Goal: Information Seeking & Learning: Learn about a topic

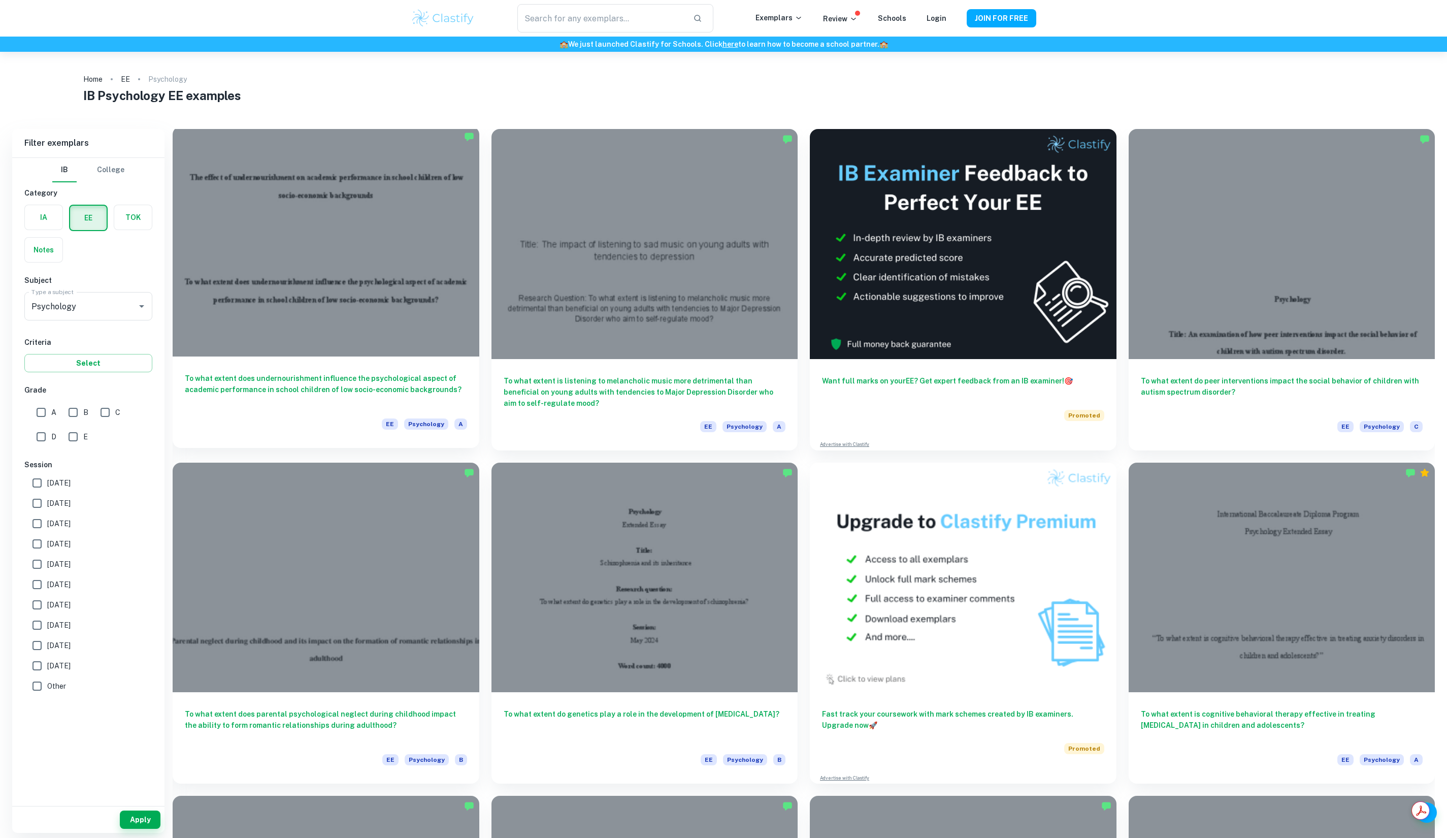
click at [324, 381] on h6 "To what extent does undernourishment influence the psychological aspect of acad…" at bounding box center [326, 390] width 282 height 34
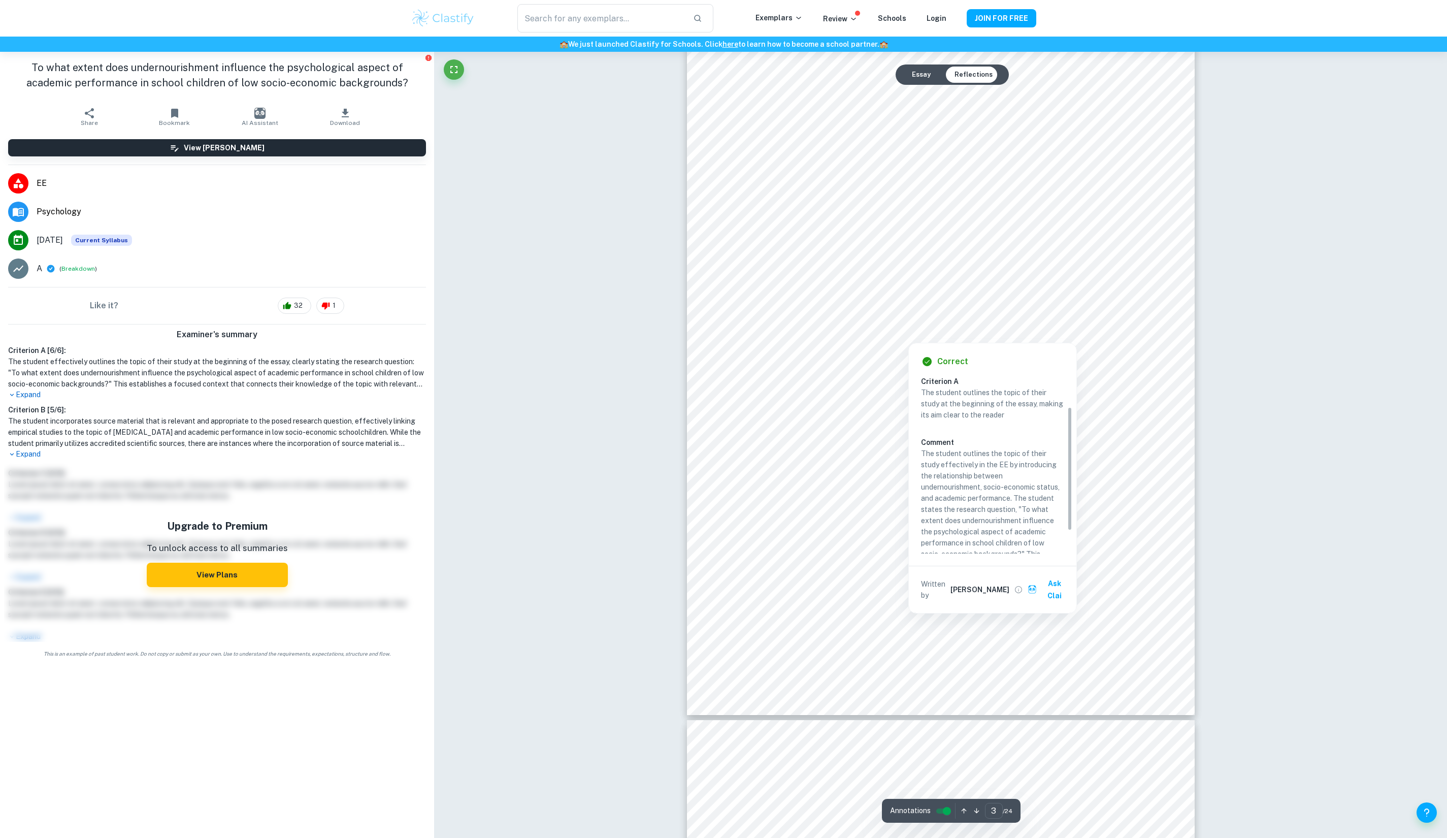
scroll to position [77, 0]
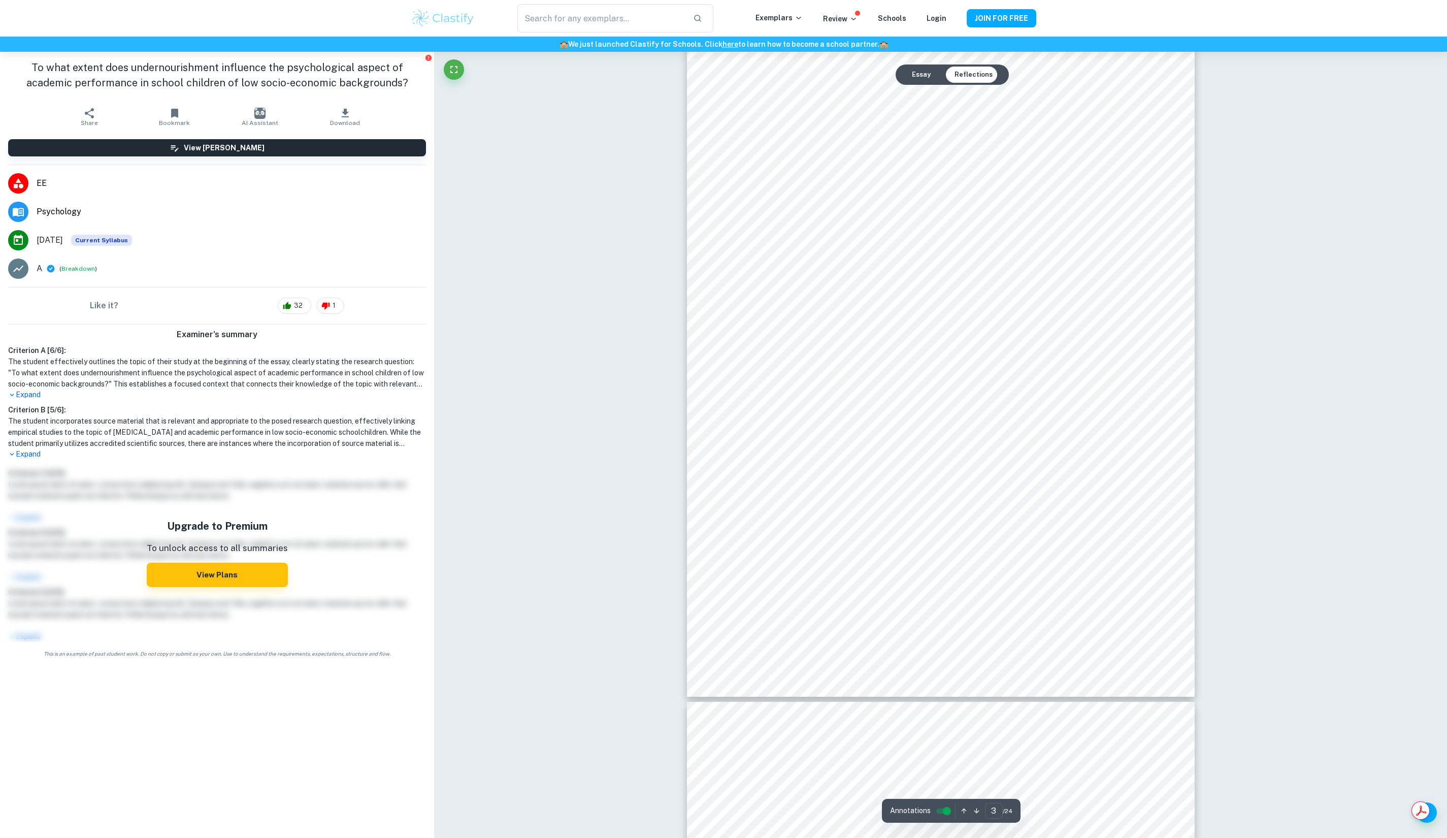
type input "4"
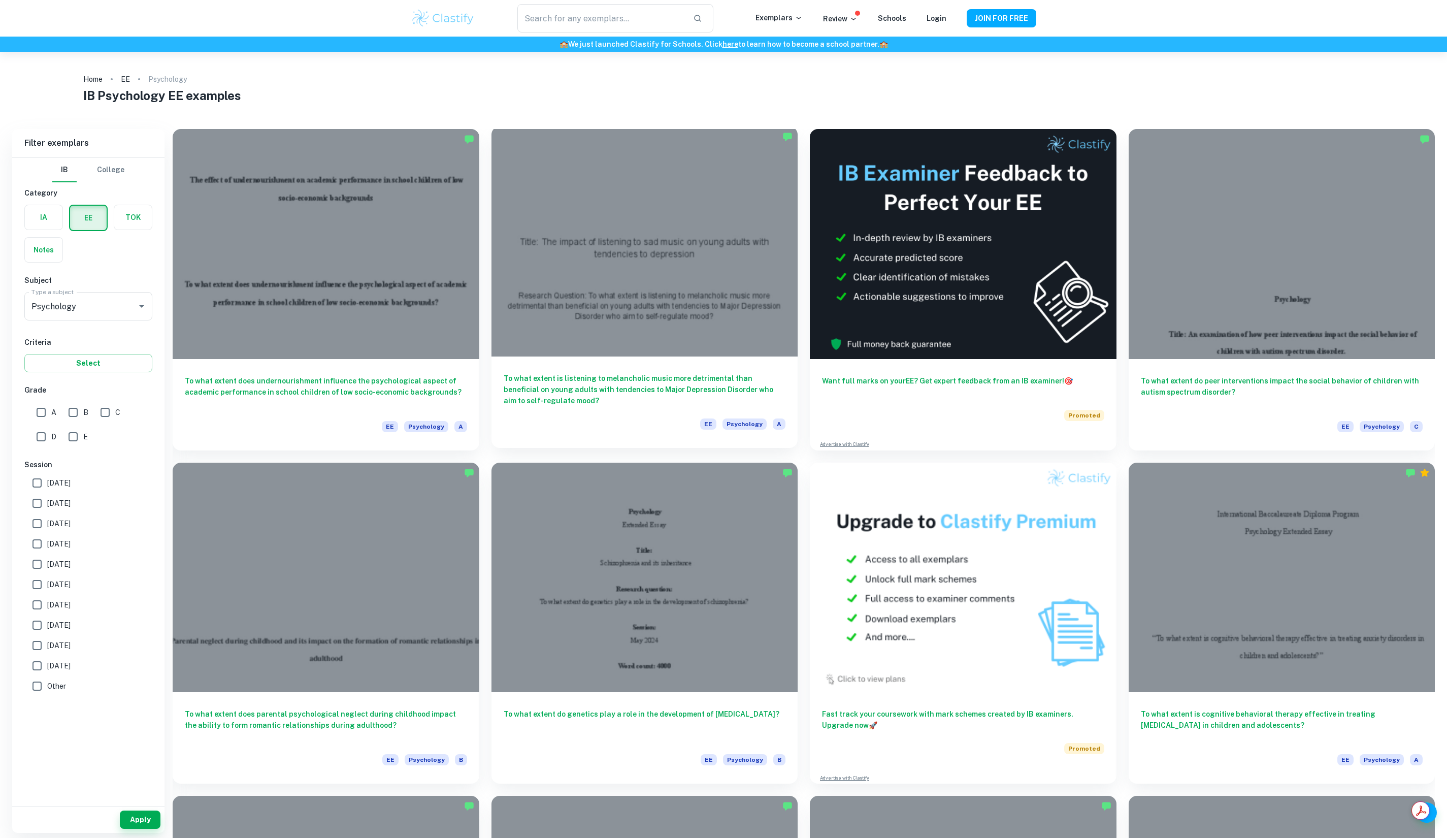
click at [605, 331] on div at bounding box center [644, 241] width 307 height 230
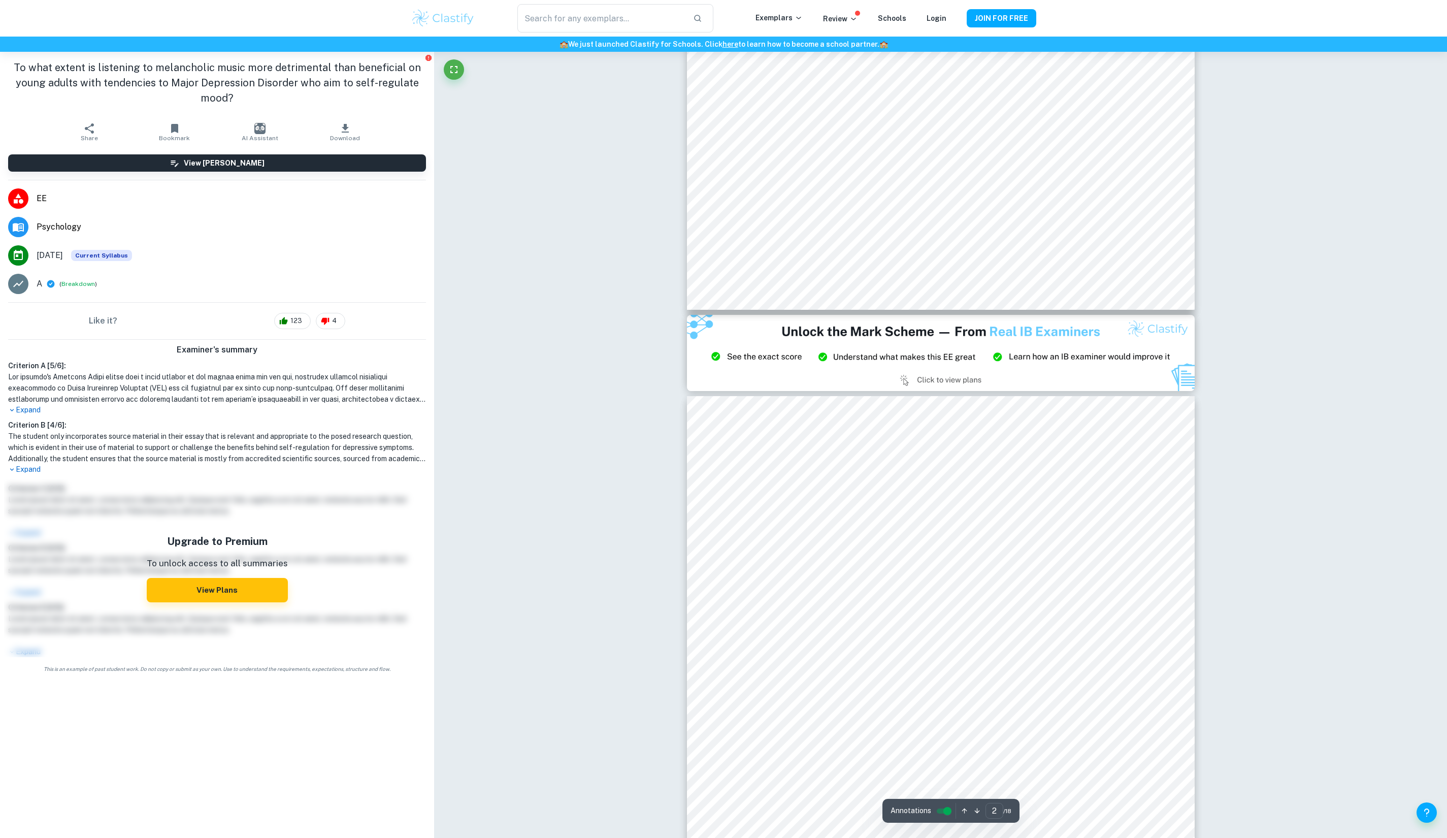
type input "3"
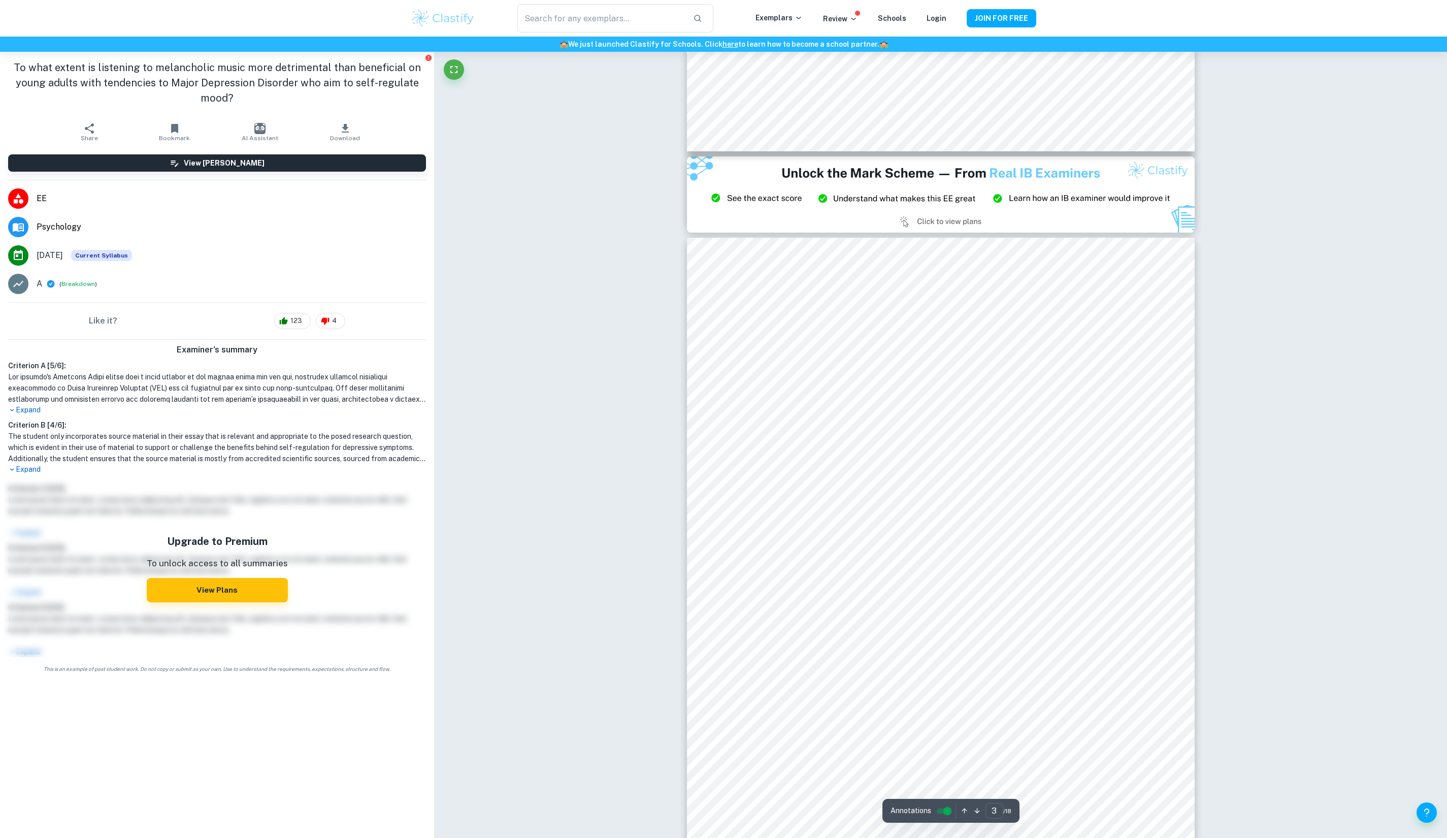
scroll to position [1464, 0]
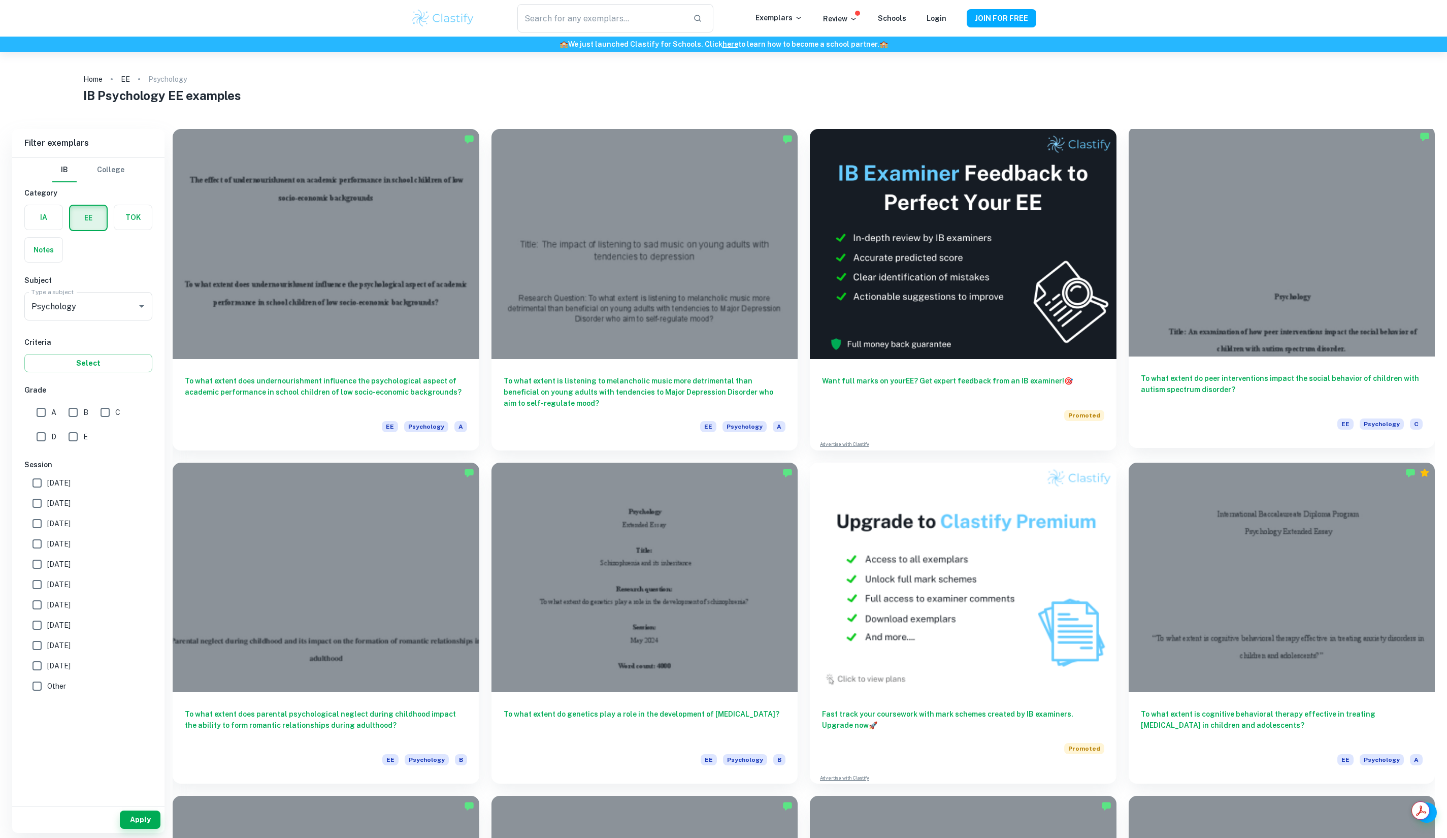
click at [1258, 344] on div at bounding box center [1282, 241] width 307 height 230
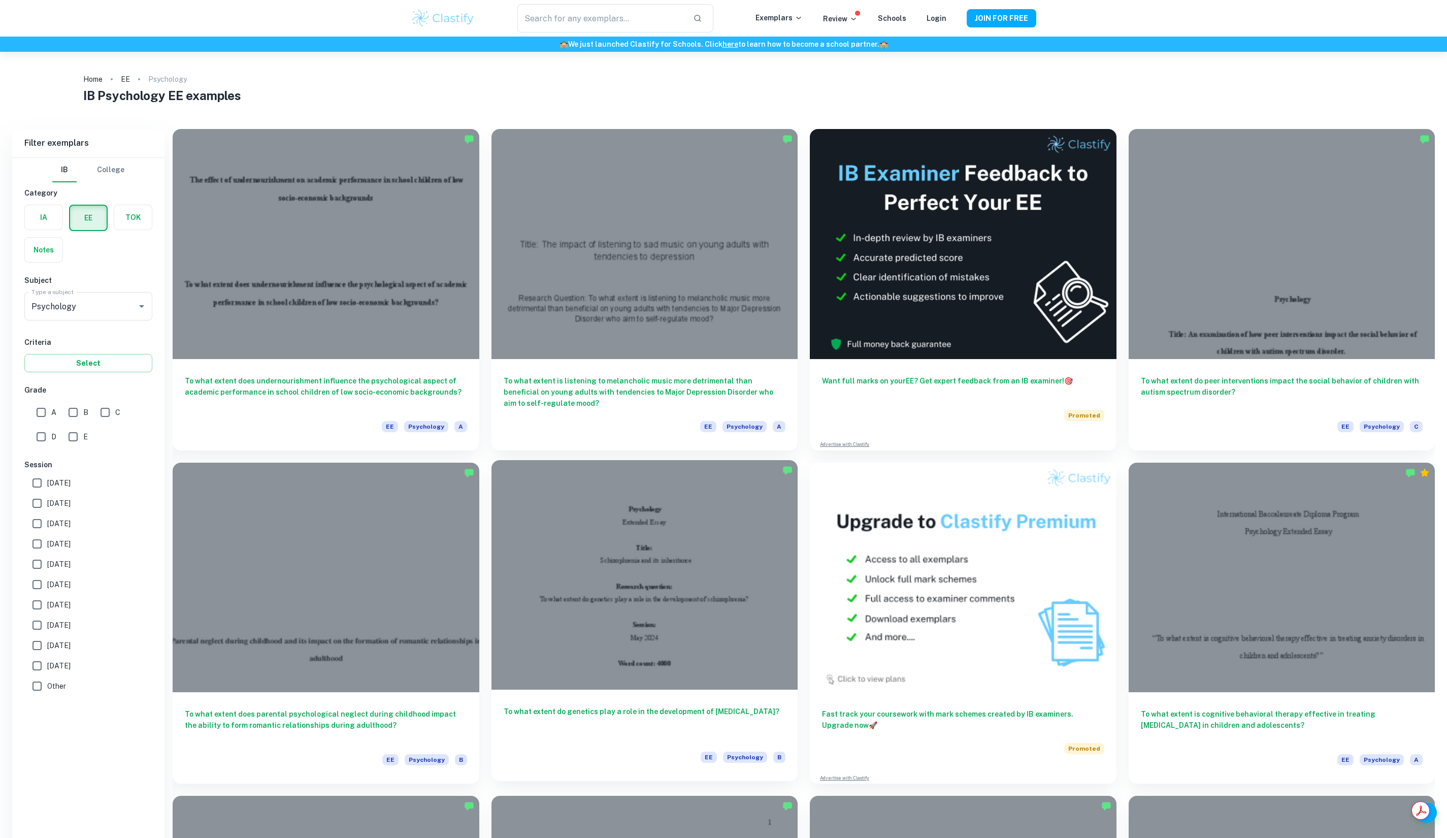
scroll to position [357, 0]
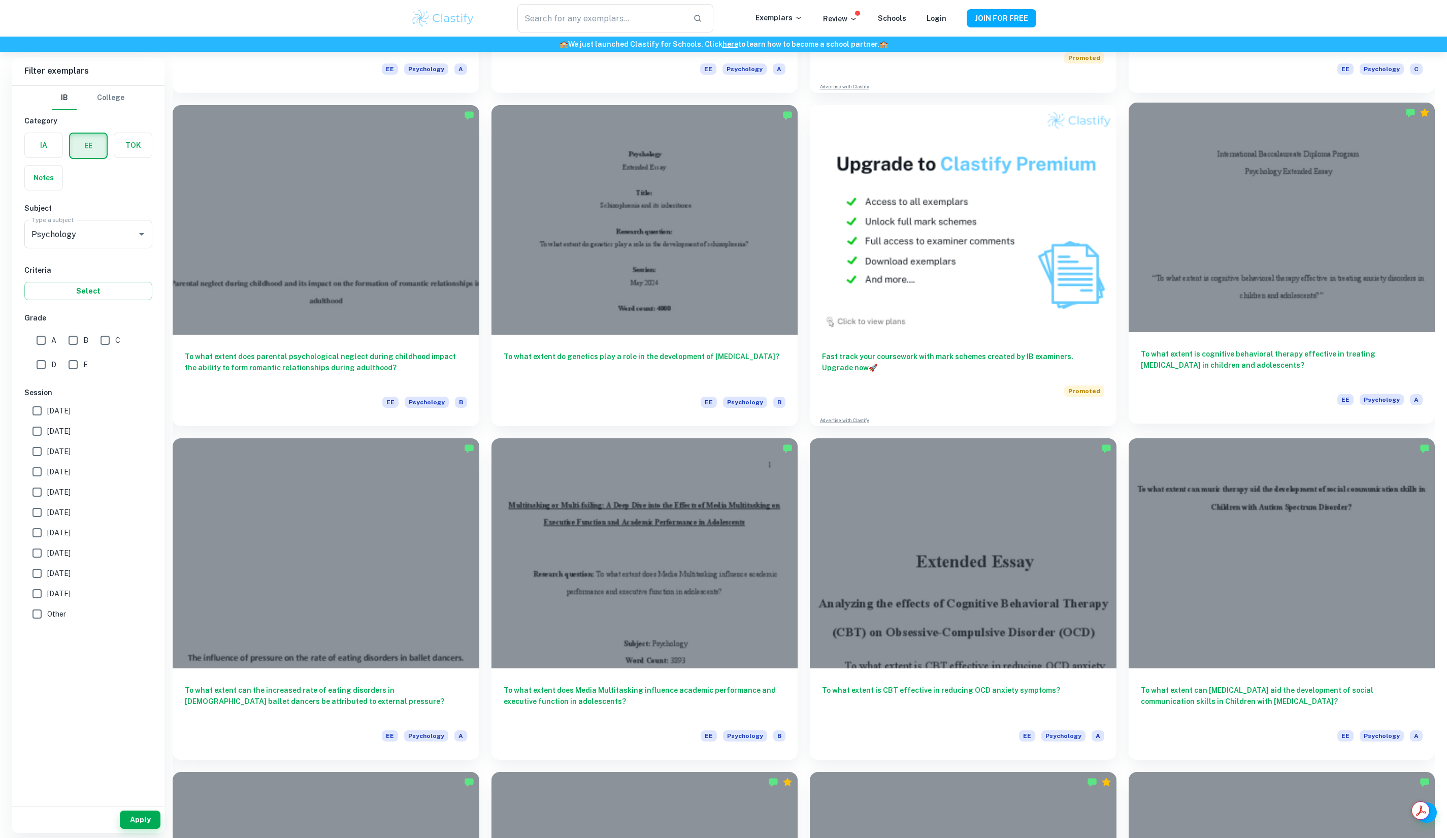
click at [1244, 378] on h6 "To what extent is cognitive behavioral therapy effective in treating [MEDICAL_D…" at bounding box center [1282, 365] width 282 height 34
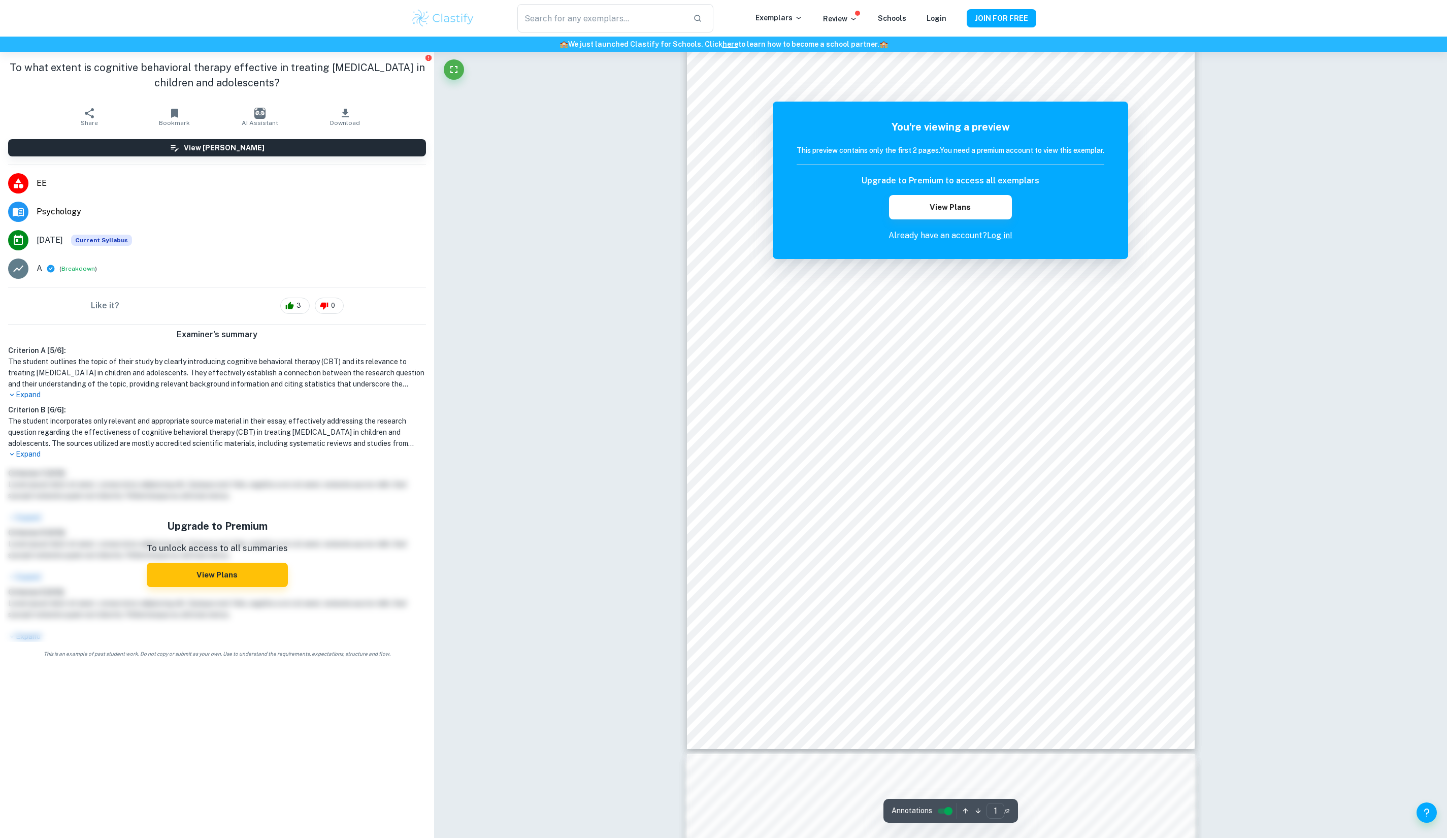
scroll to position [734, 0]
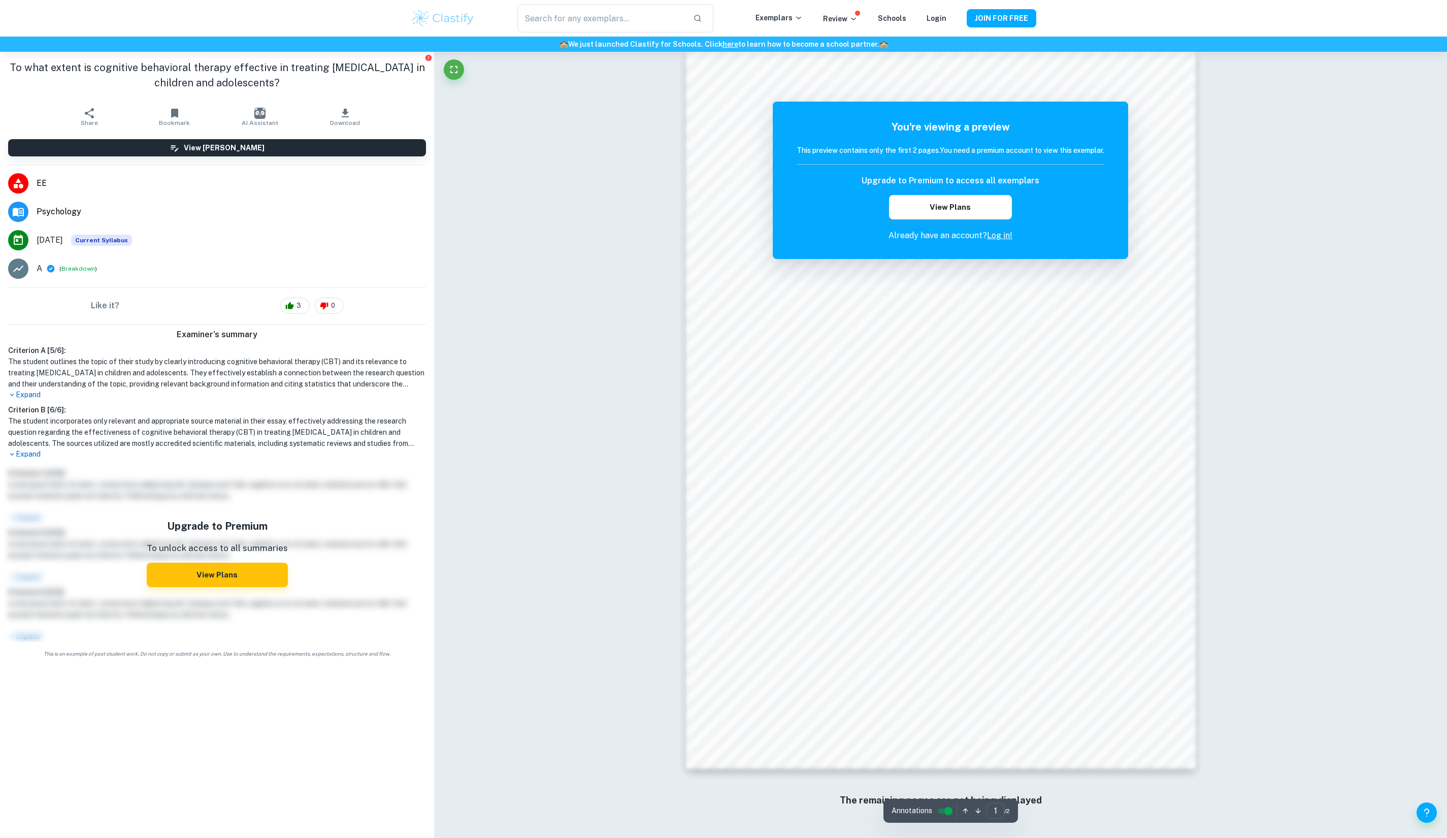
click at [1005, 233] on link "Log in!" at bounding box center [999, 236] width 25 height 10
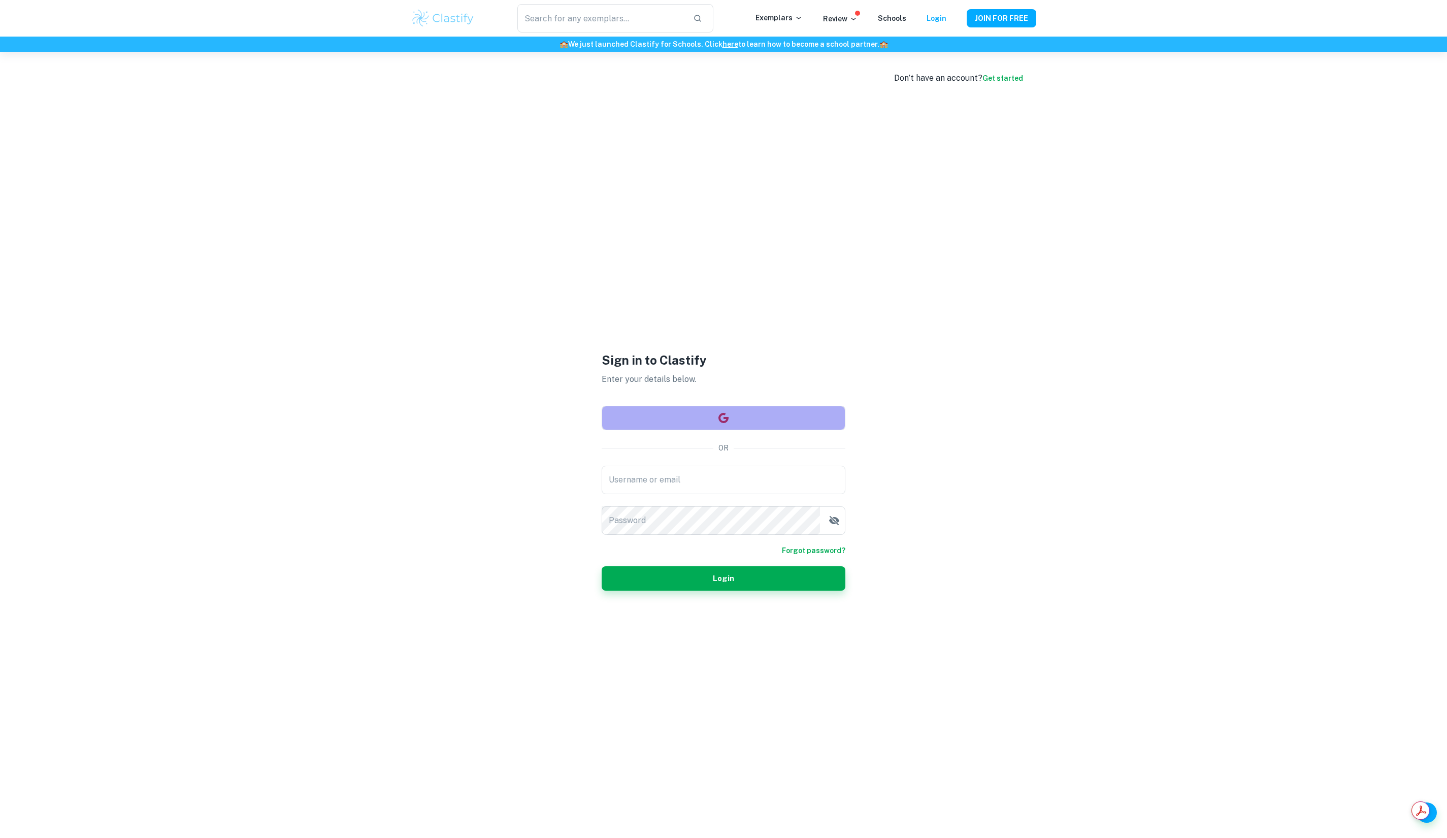
click at [717, 414] on button "button" at bounding box center [724, 418] width 244 height 24
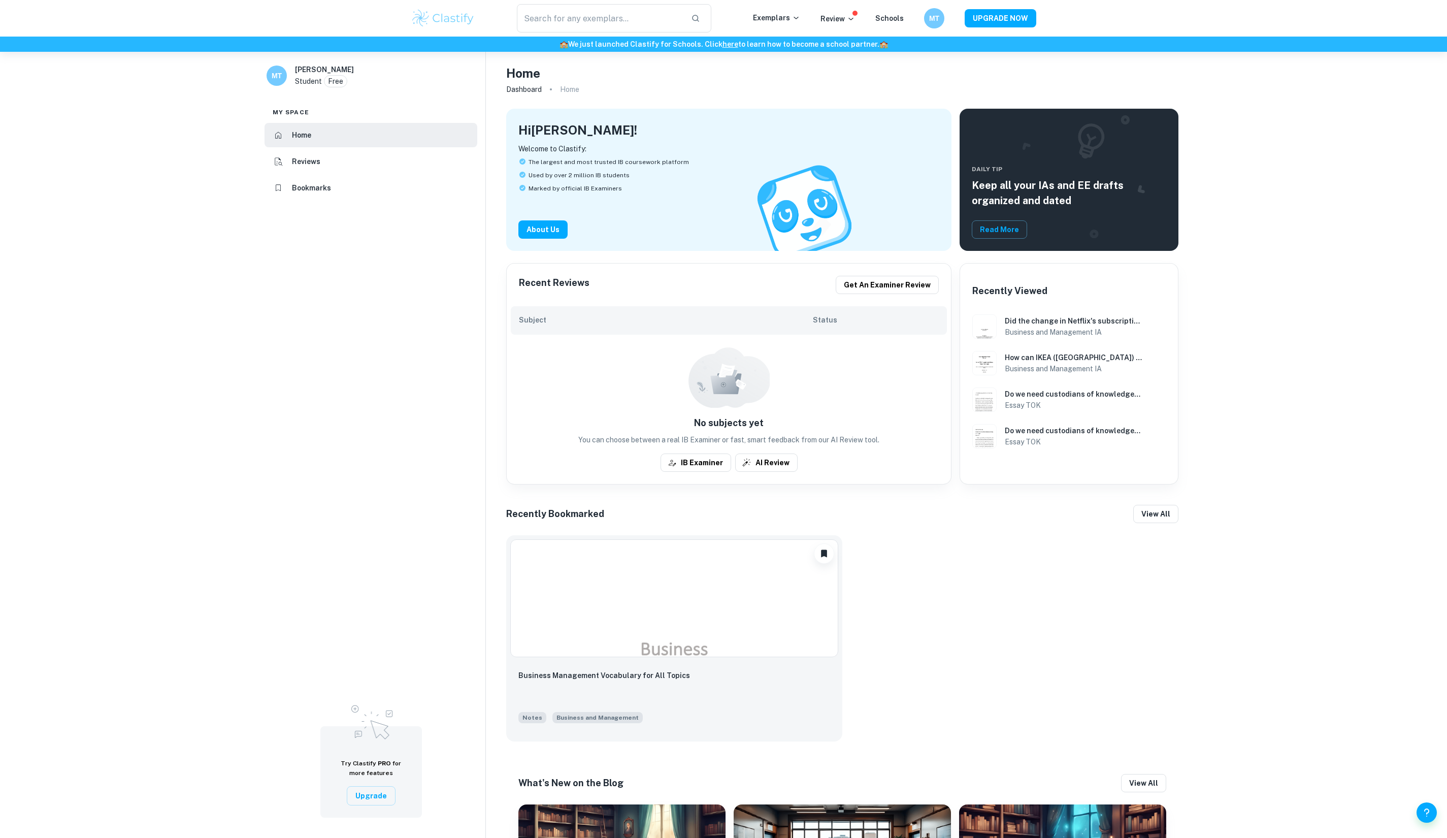
click at [791, 23] on div "Exemplars" at bounding box center [787, 18] width 68 height 12
click at [804, 12] on div "Exemplars" at bounding box center [787, 18] width 68 height 12
click at [798, 15] on icon at bounding box center [796, 18] width 8 height 8
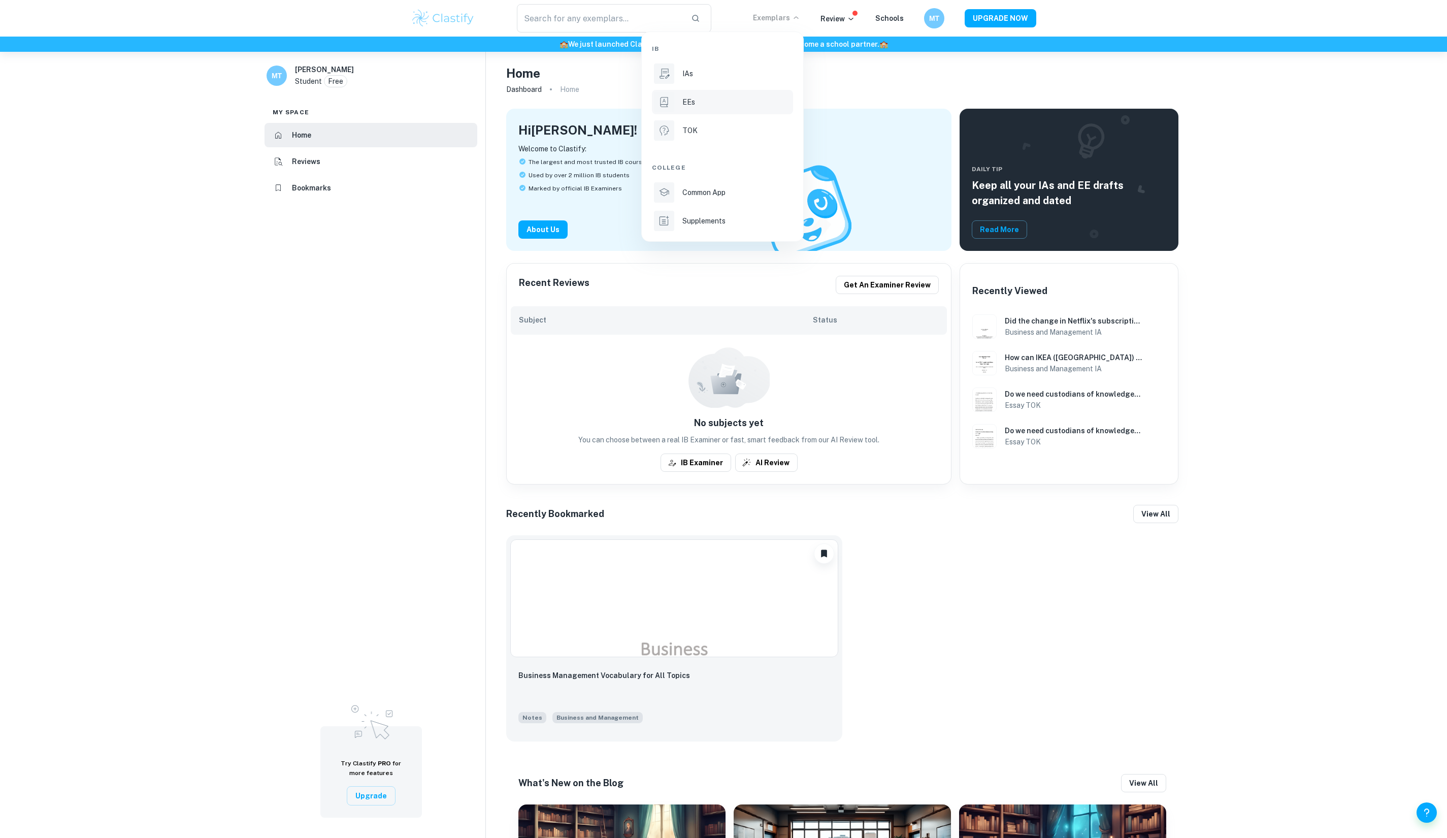
click at [681, 97] on li "EEs" at bounding box center [722, 102] width 141 height 24
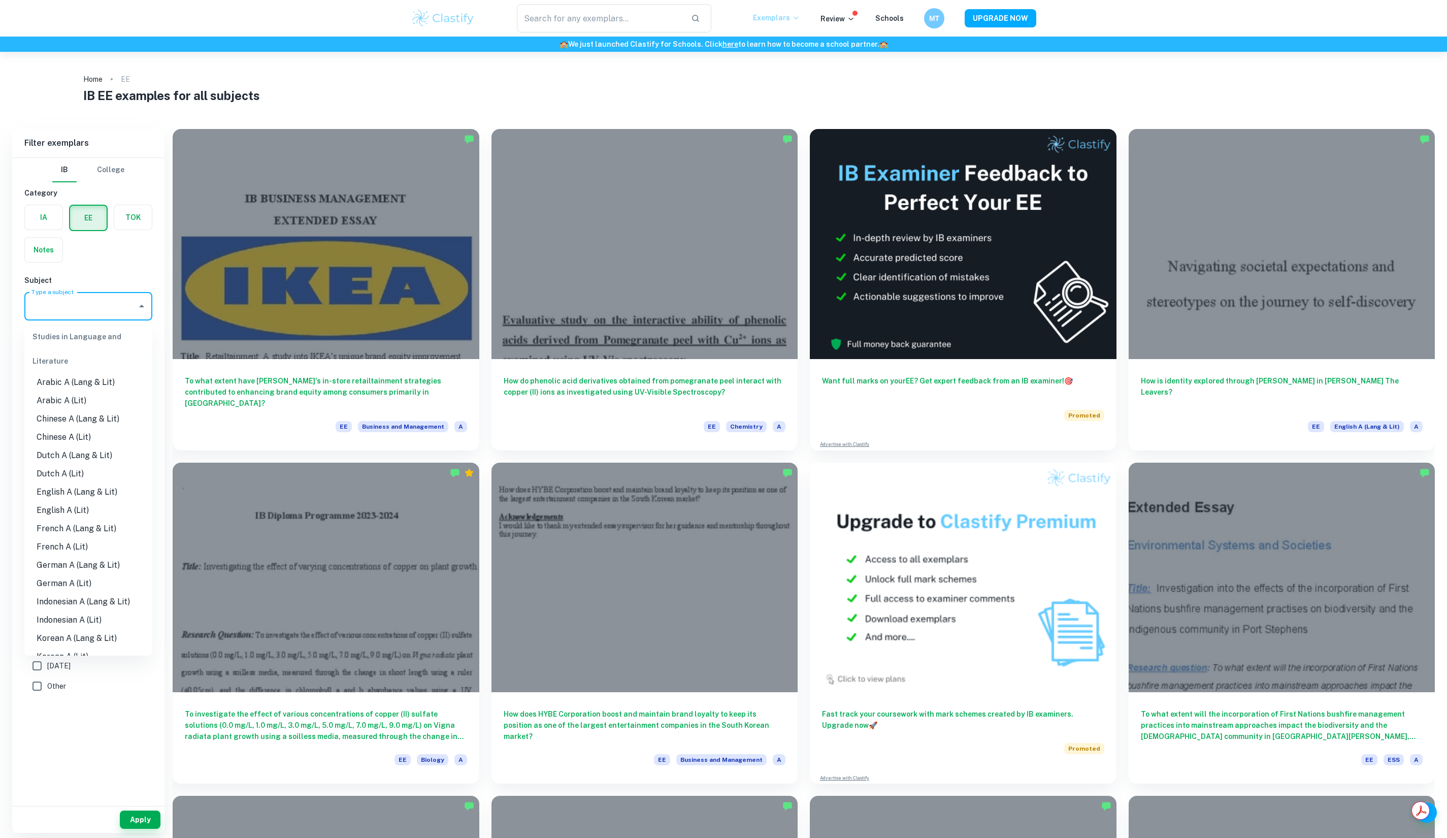
click at [94, 305] on input "Type a subject" at bounding box center [81, 306] width 104 height 19
click at [64, 357] on li "Psychology" at bounding box center [88, 358] width 128 height 18
type input "Psychology"
click at [48, 418] on input "A" at bounding box center [41, 412] width 20 height 20
checkbox input "true"
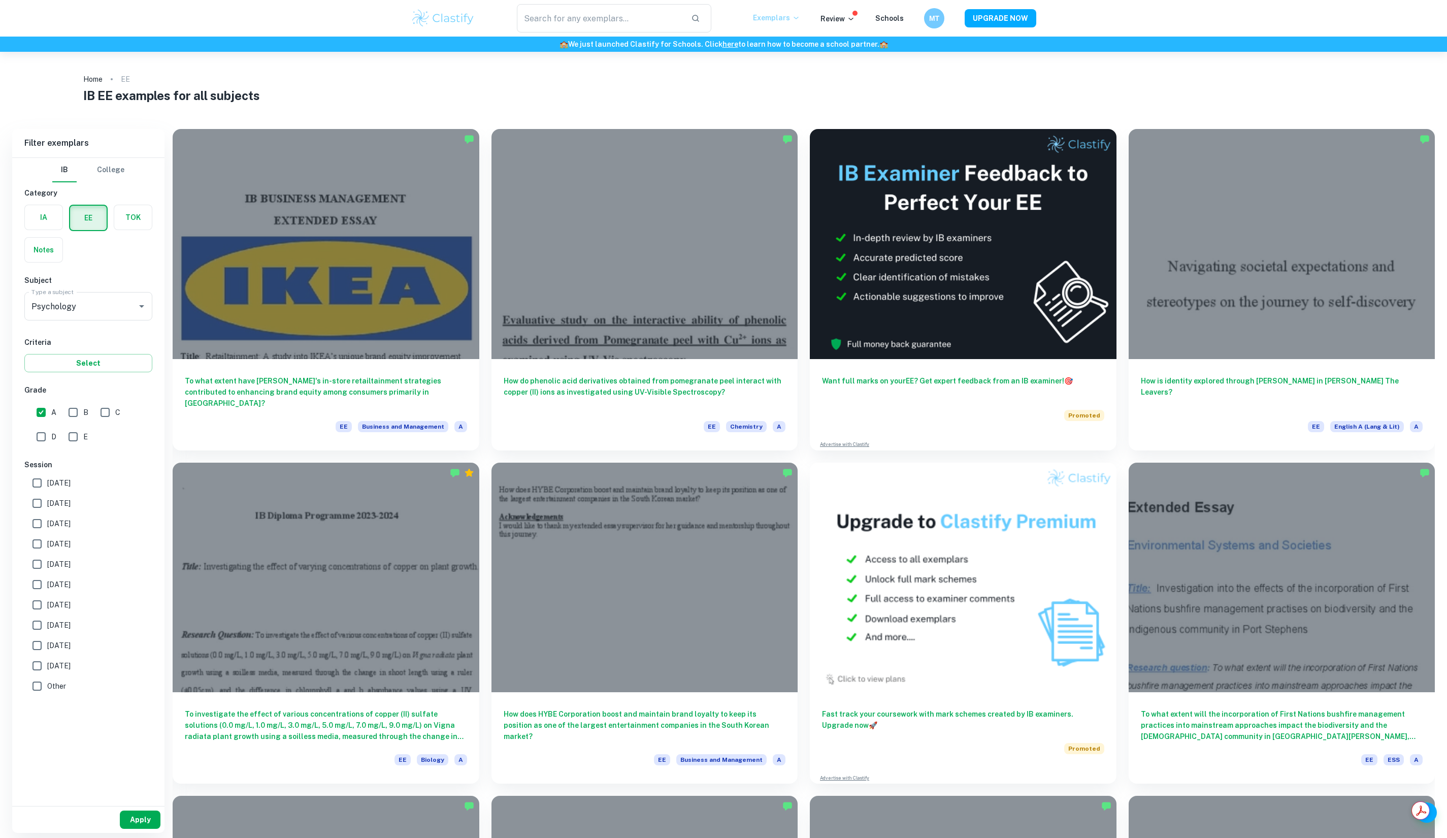
click at [148, 819] on button "Apply" at bounding box center [140, 819] width 41 height 18
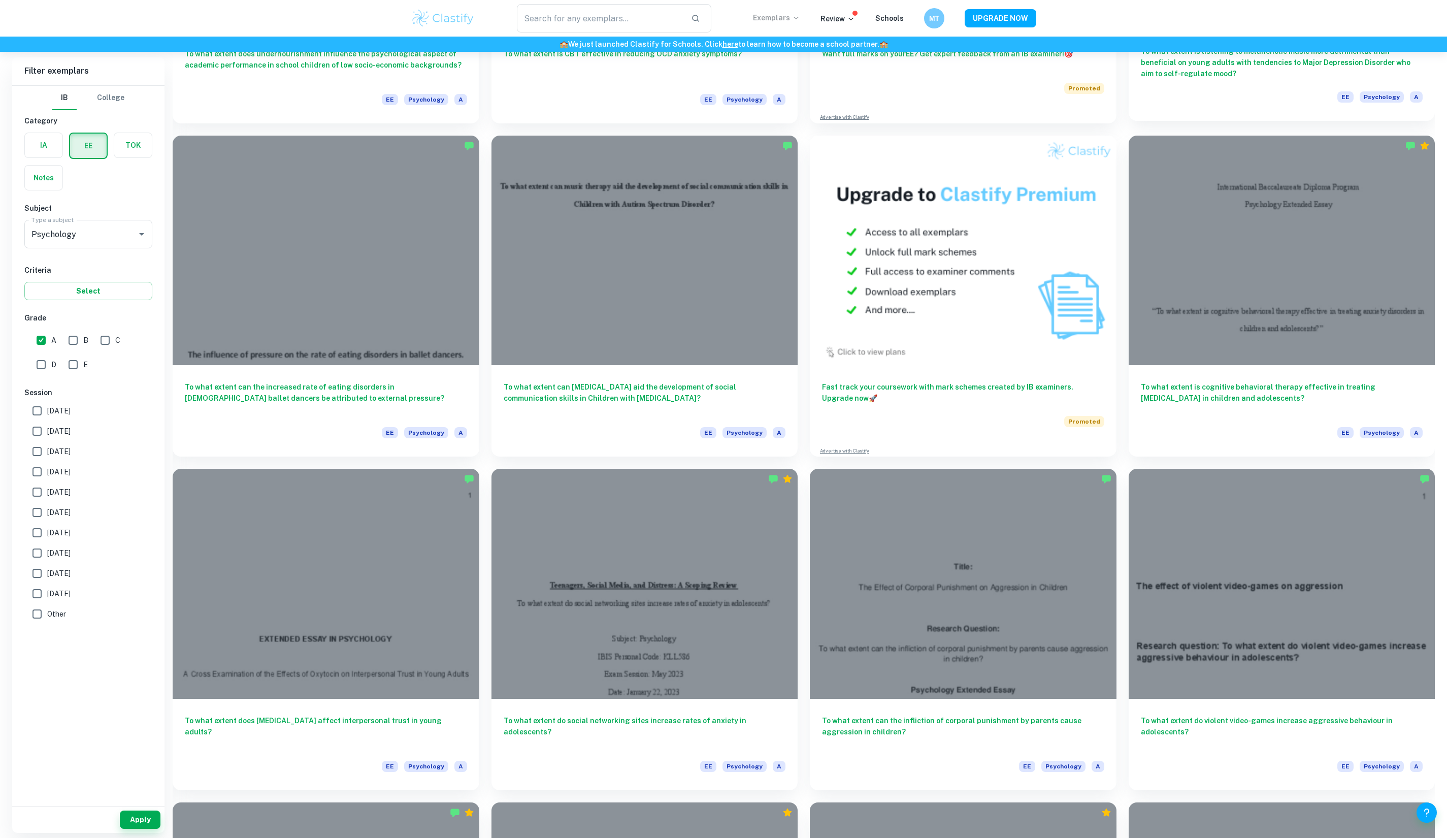
scroll to position [328, 0]
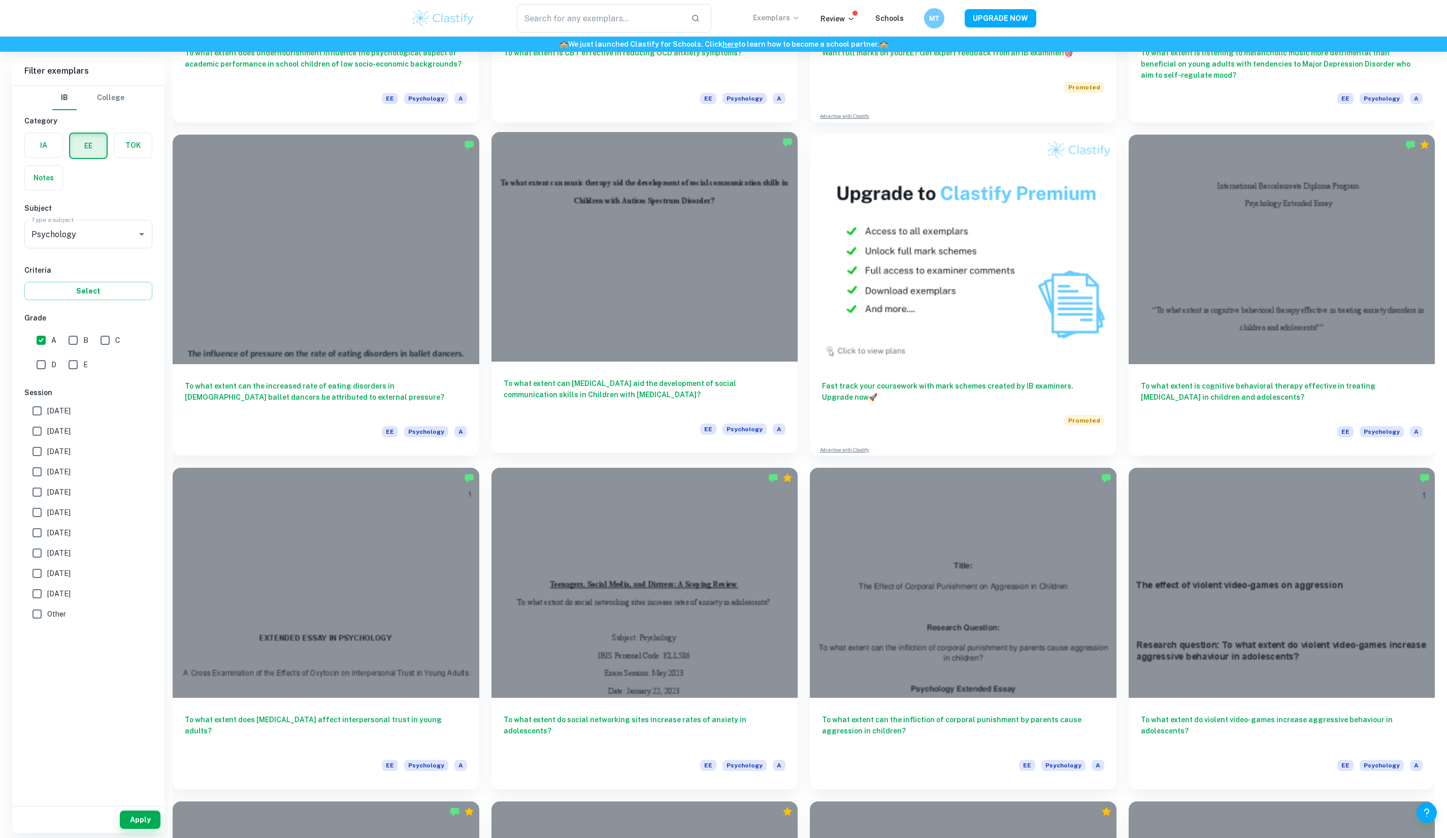
click at [634, 309] on div at bounding box center [644, 247] width 307 height 230
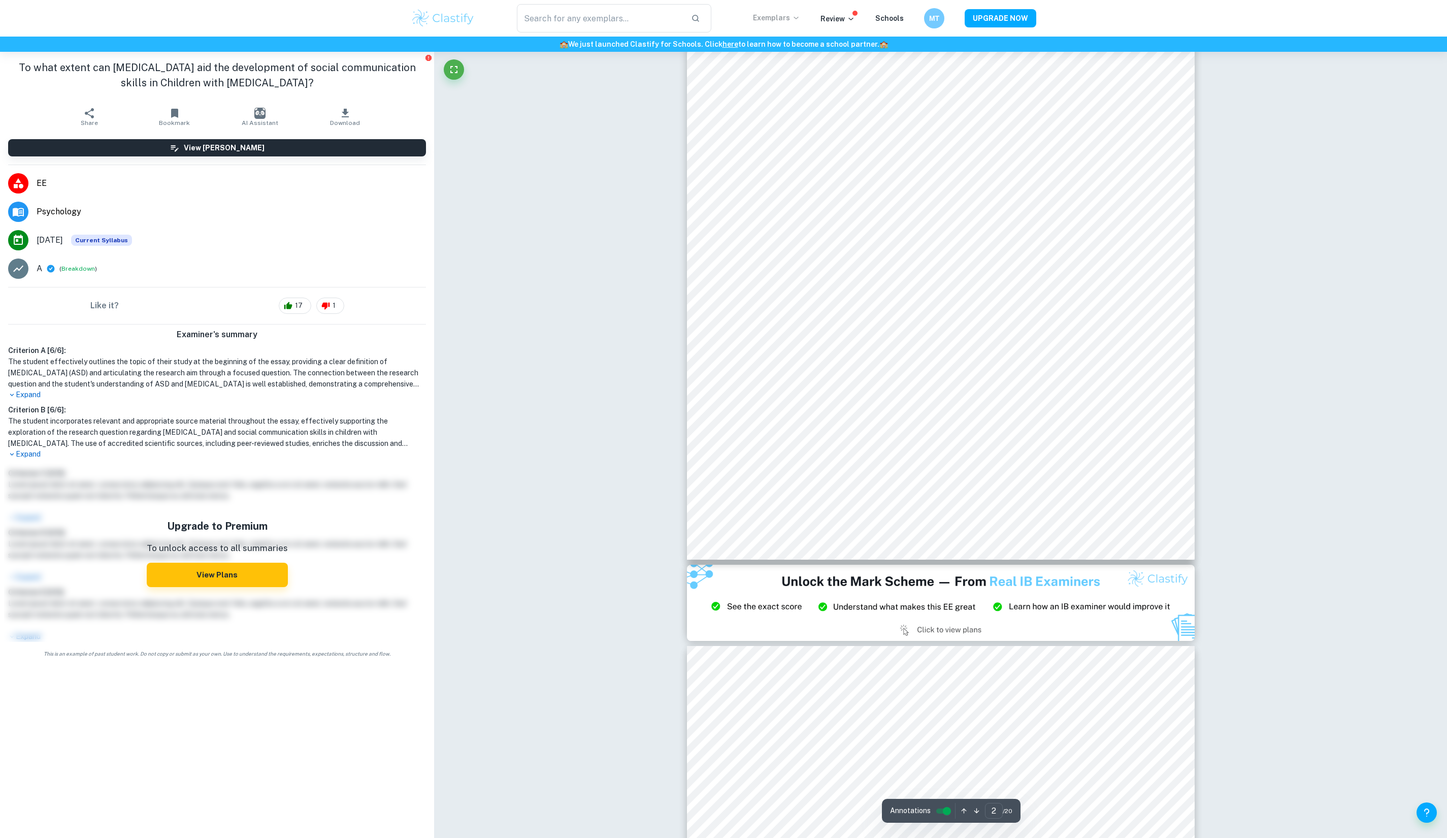
type input "3"
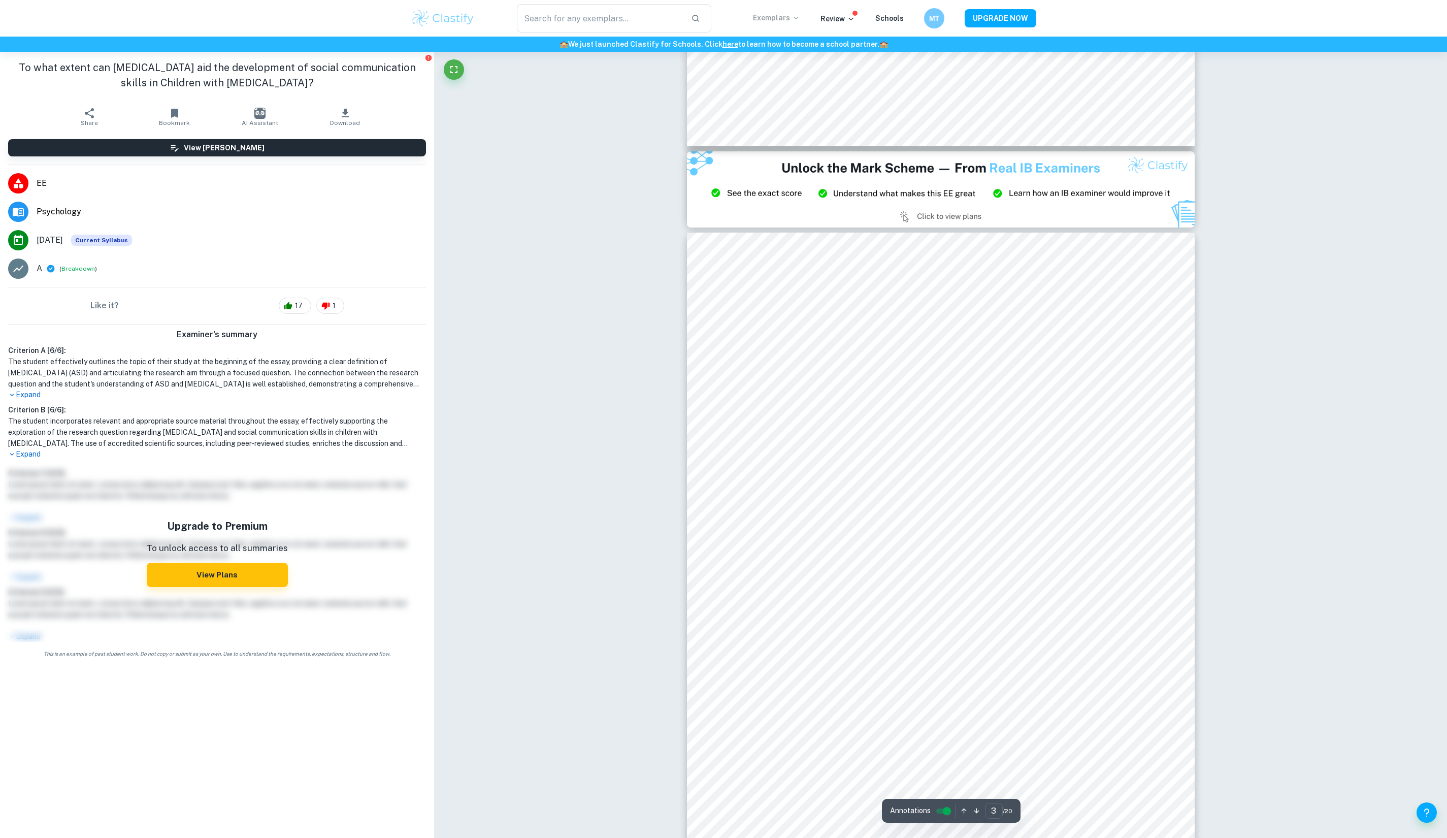
scroll to position [1437, 0]
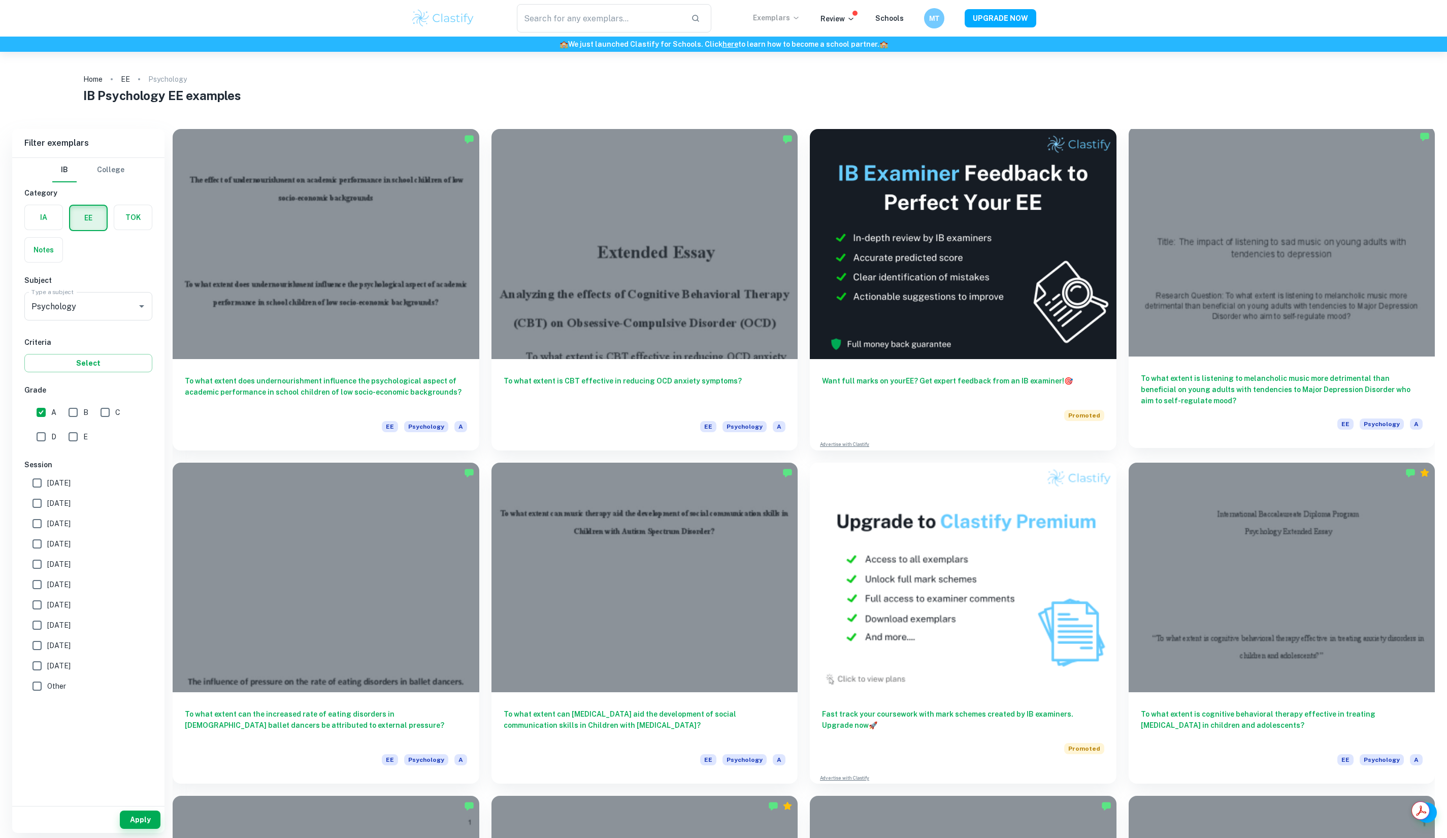
click at [1227, 377] on h6 "To what extent is listening to melancholic music more detrimental than benefici…" at bounding box center [1282, 390] width 282 height 34
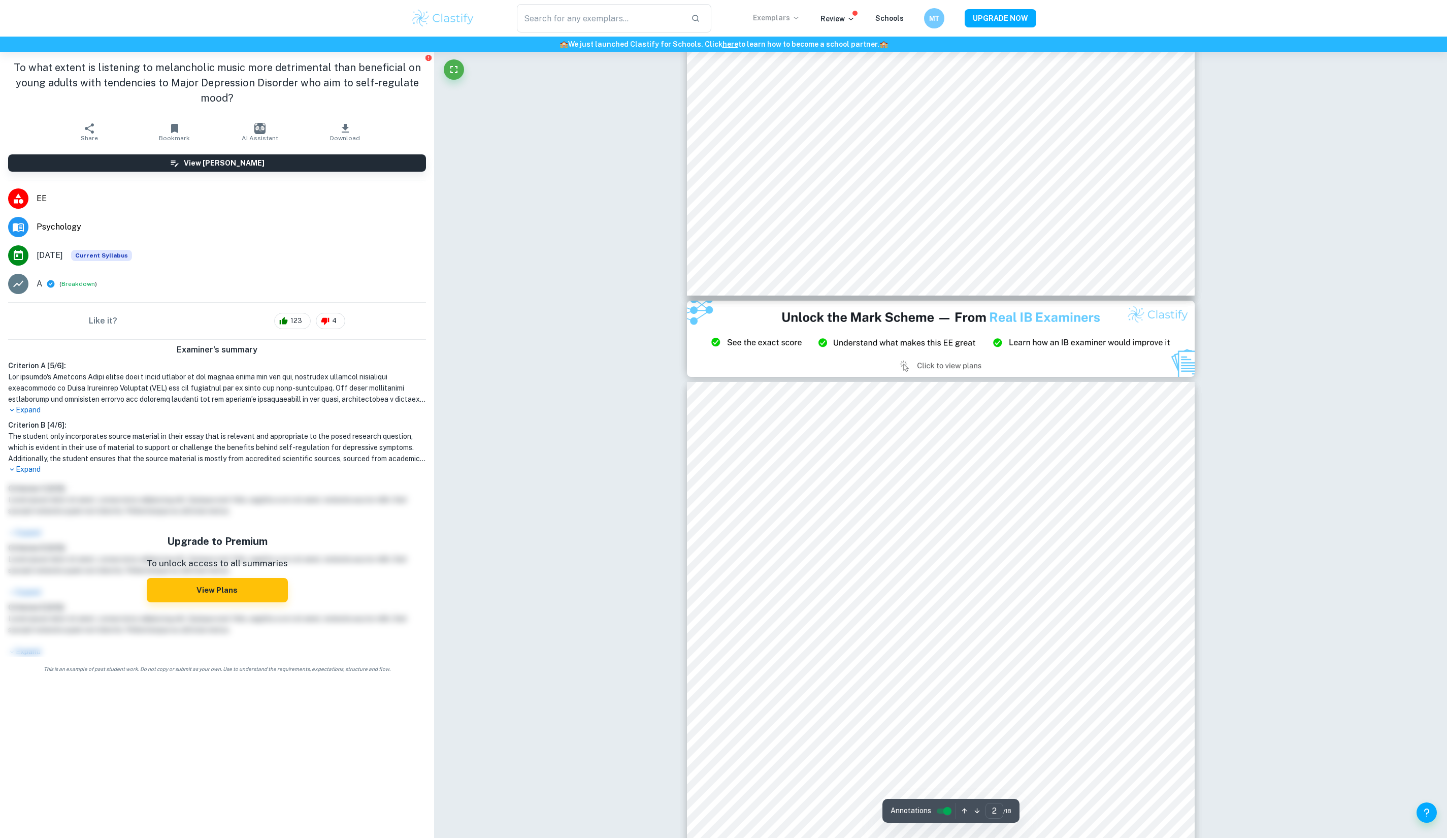
type input "3"
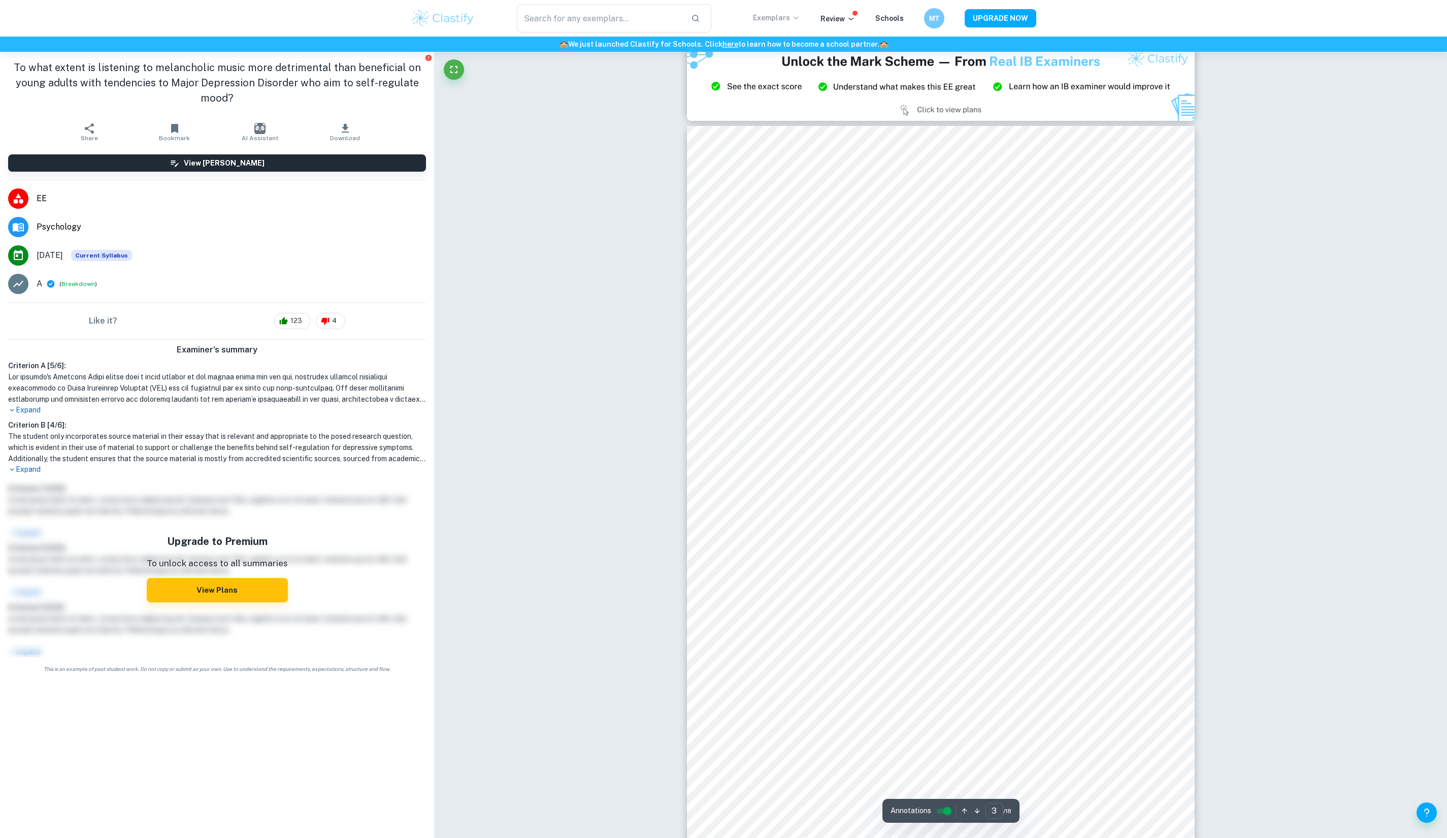
scroll to position [1605, 0]
